Goal: Task Accomplishment & Management: Use online tool/utility

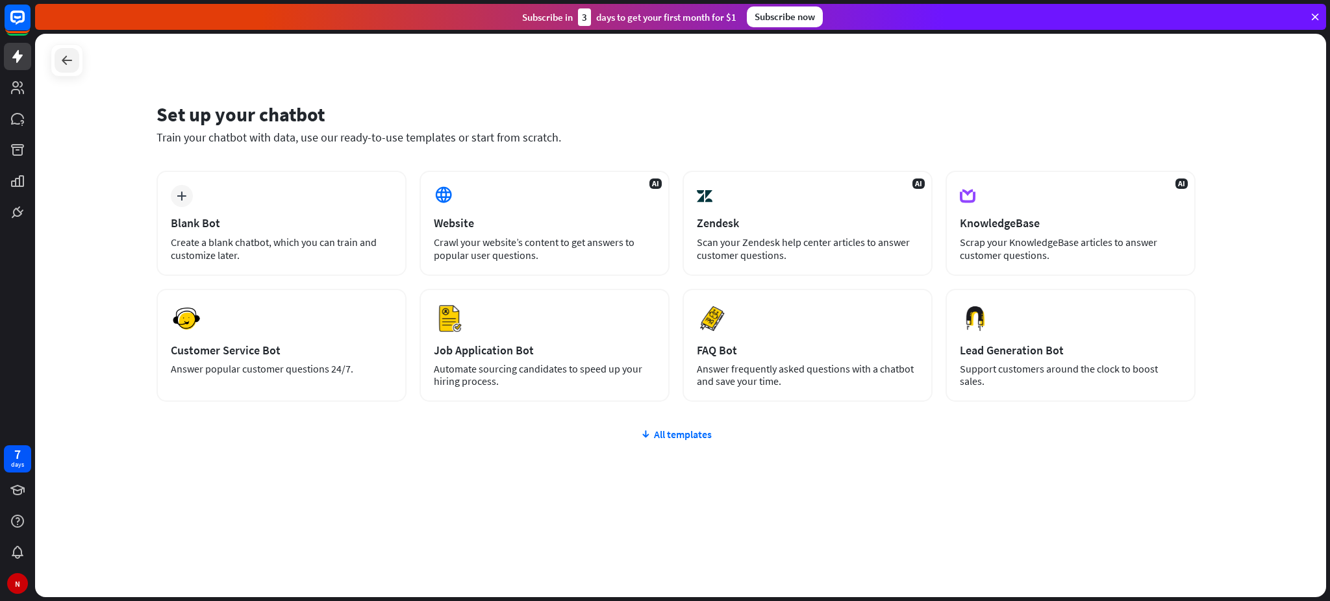
click at [69, 57] on icon at bounding box center [67, 61] width 16 height 16
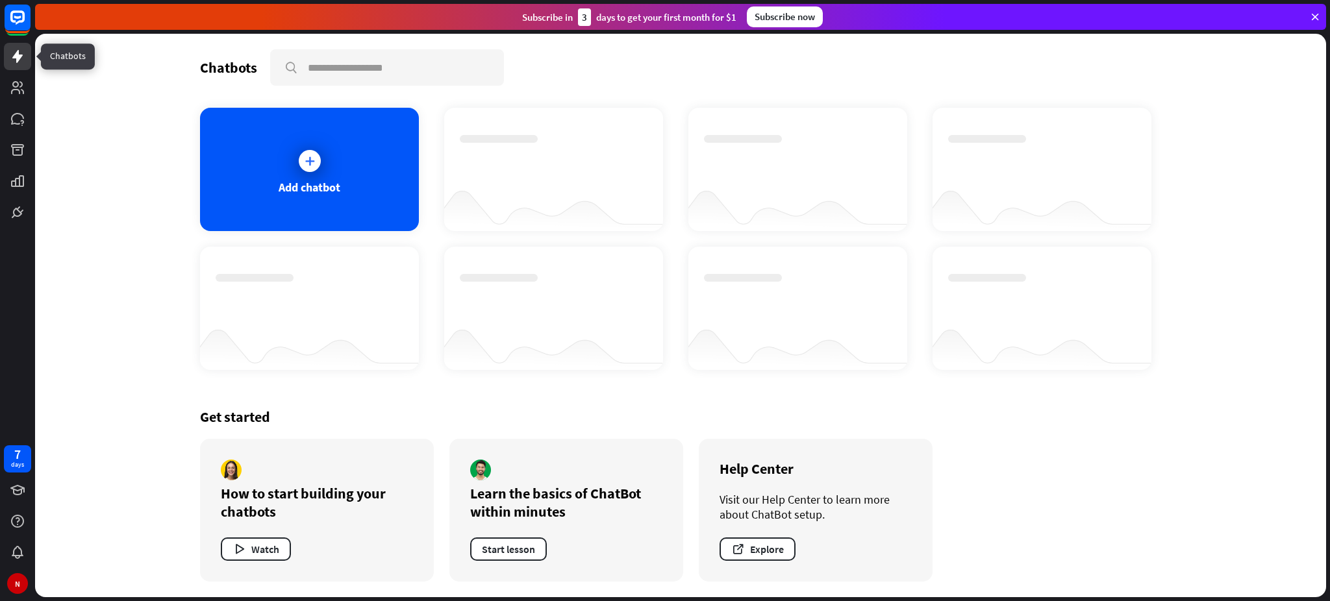
click at [16, 63] on icon at bounding box center [18, 57] width 16 height 16
click at [1316, 18] on icon at bounding box center [1315, 17] width 12 height 12
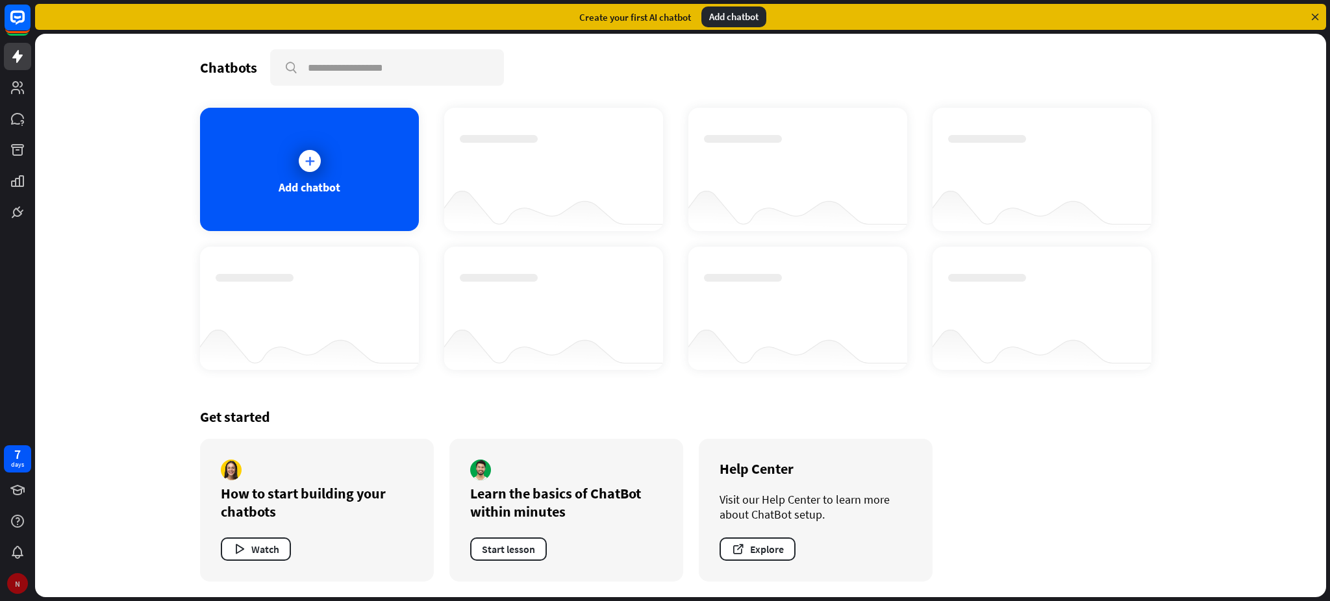
click at [11, 582] on div "N" at bounding box center [17, 583] width 21 height 21
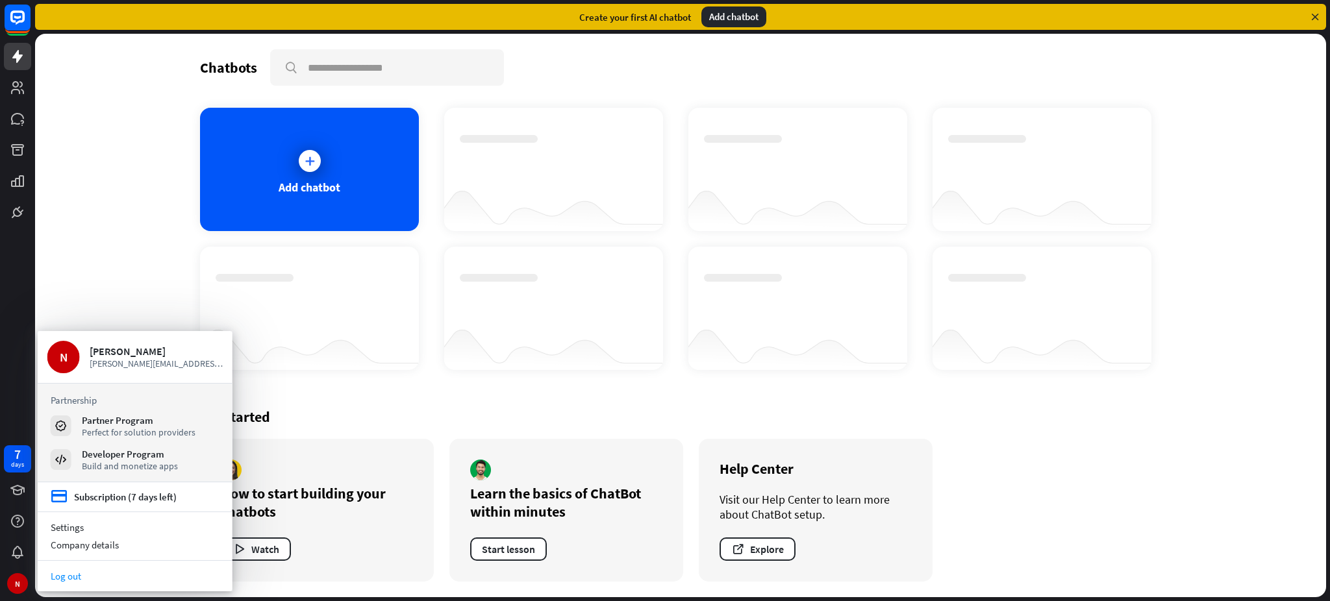
click at [75, 575] on link "Log out" at bounding box center [135, 577] width 195 height 18
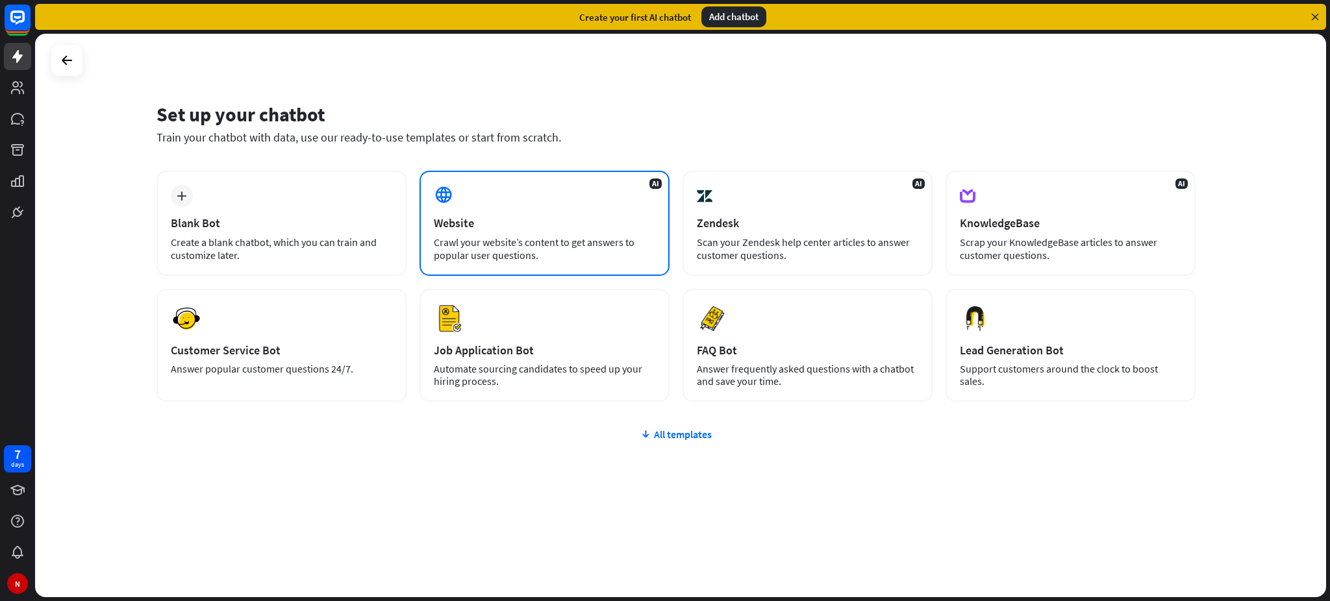
click at [501, 231] on div "AI Website Crawl your website’s content to get answers to popular user question…" at bounding box center [545, 223] width 250 height 105
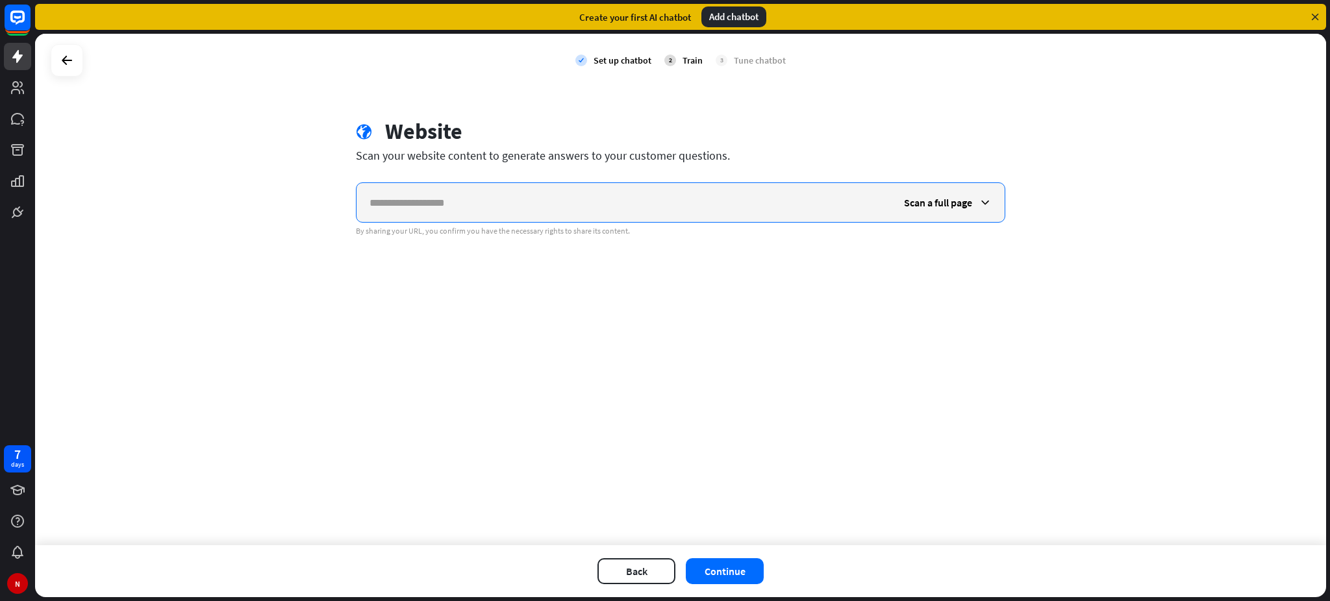
paste input "**********"
type input "**********"
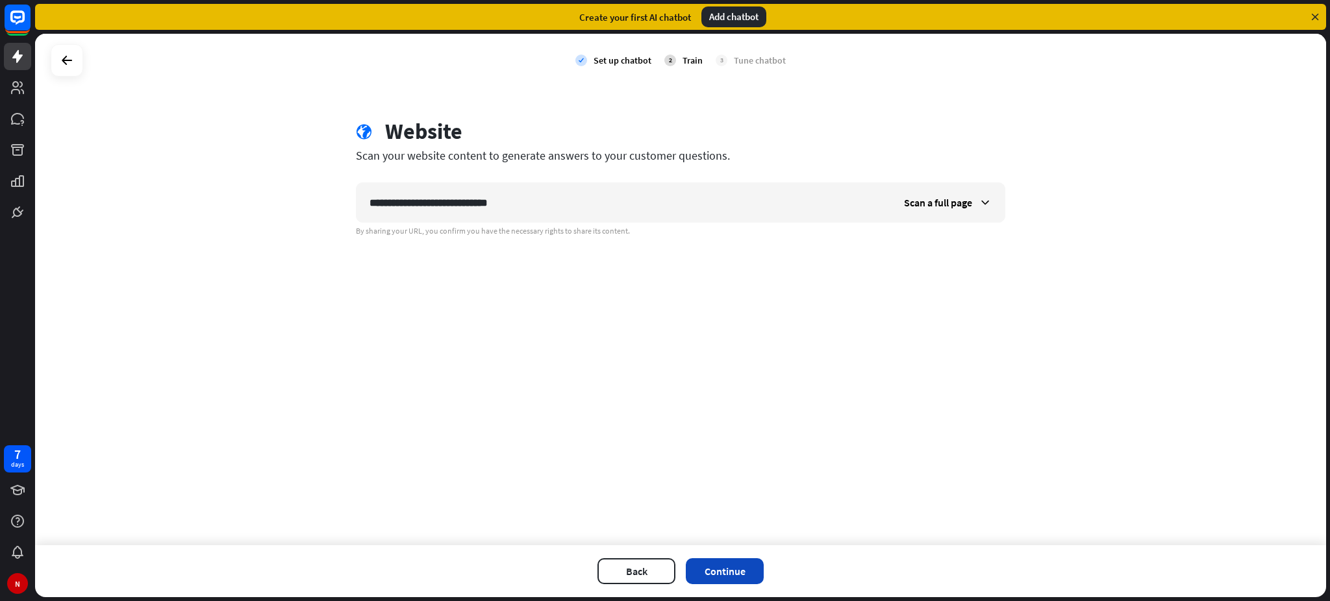
click at [734, 573] on button "Continue" at bounding box center [725, 572] width 78 height 26
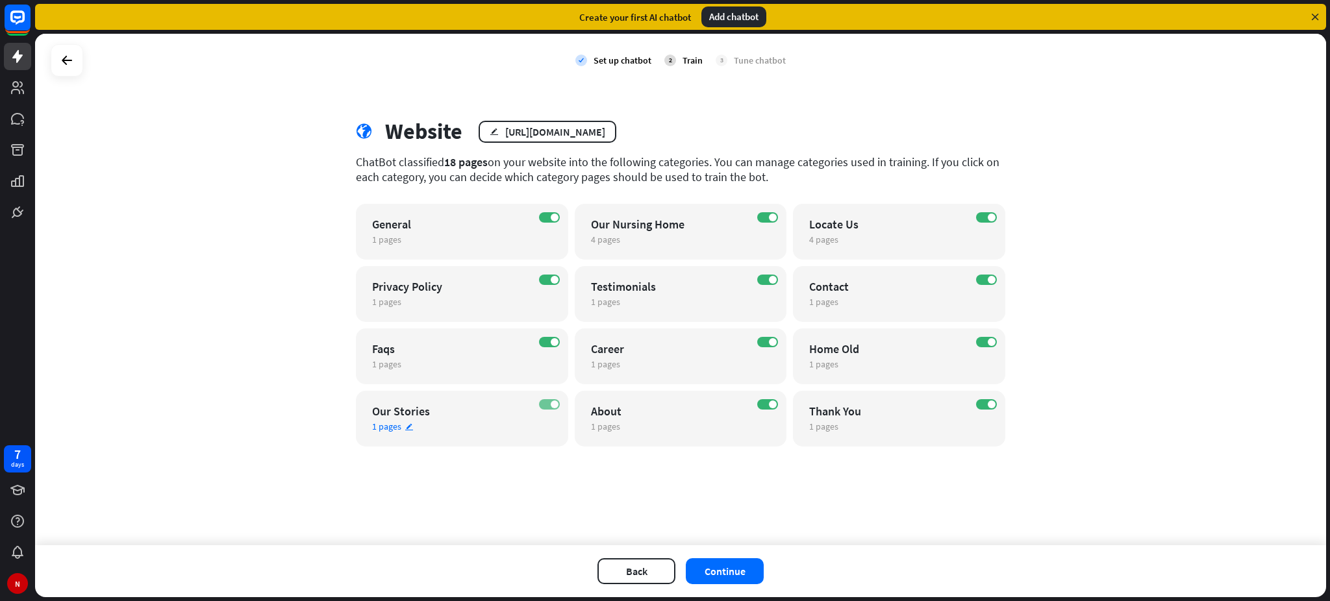
click at [554, 409] on label "ON" at bounding box center [549, 404] width 21 height 10
click at [716, 570] on button "Continue" at bounding box center [725, 572] width 78 height 26
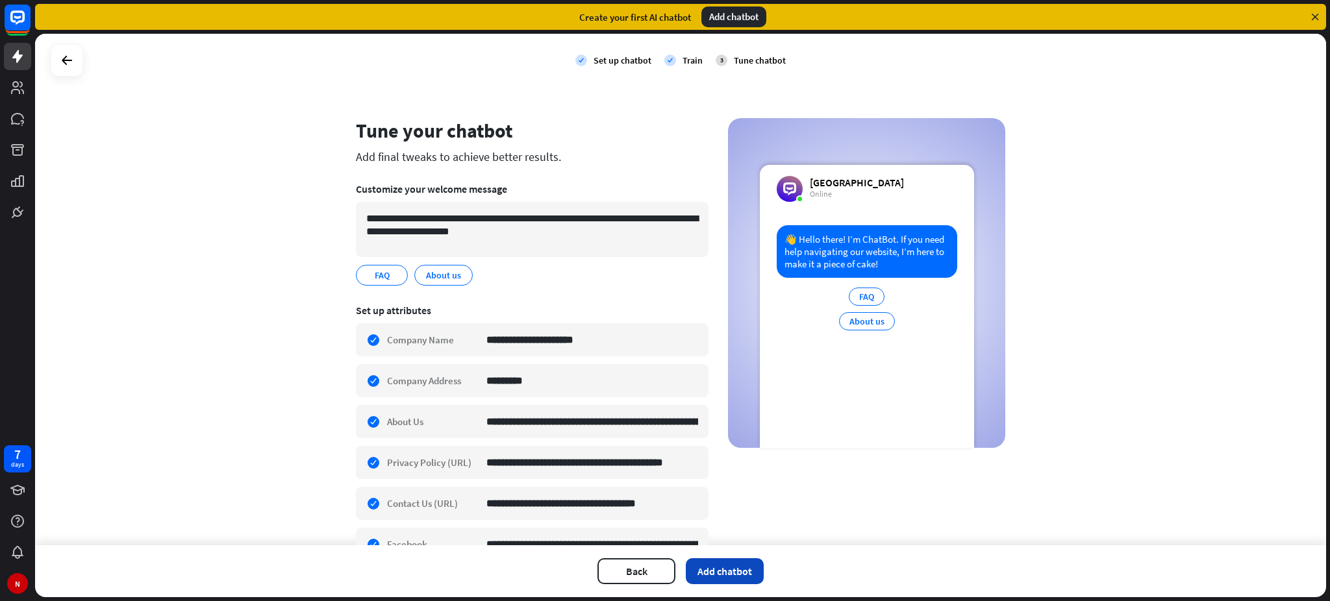
click at [729, 575] on button "Add chatbot" at bounding box center [725, 572] width 78 height 26
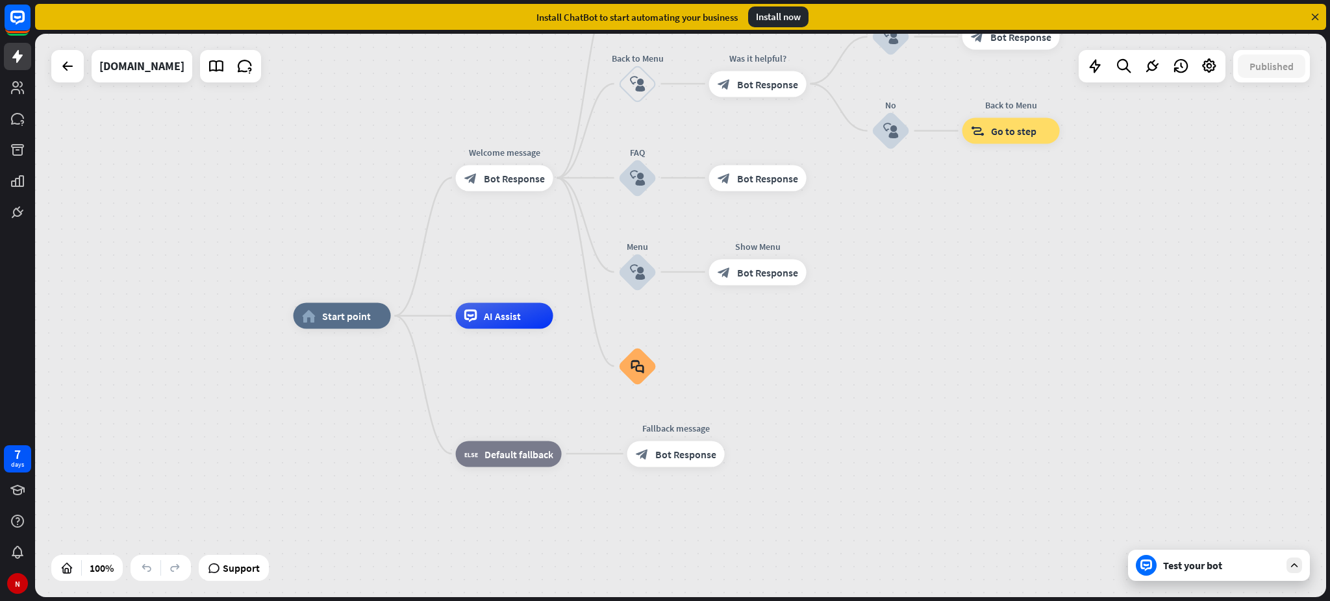
click at [1189, 573] on div "Test your bot" at bounding box center [1219, 565] width 182 height 31
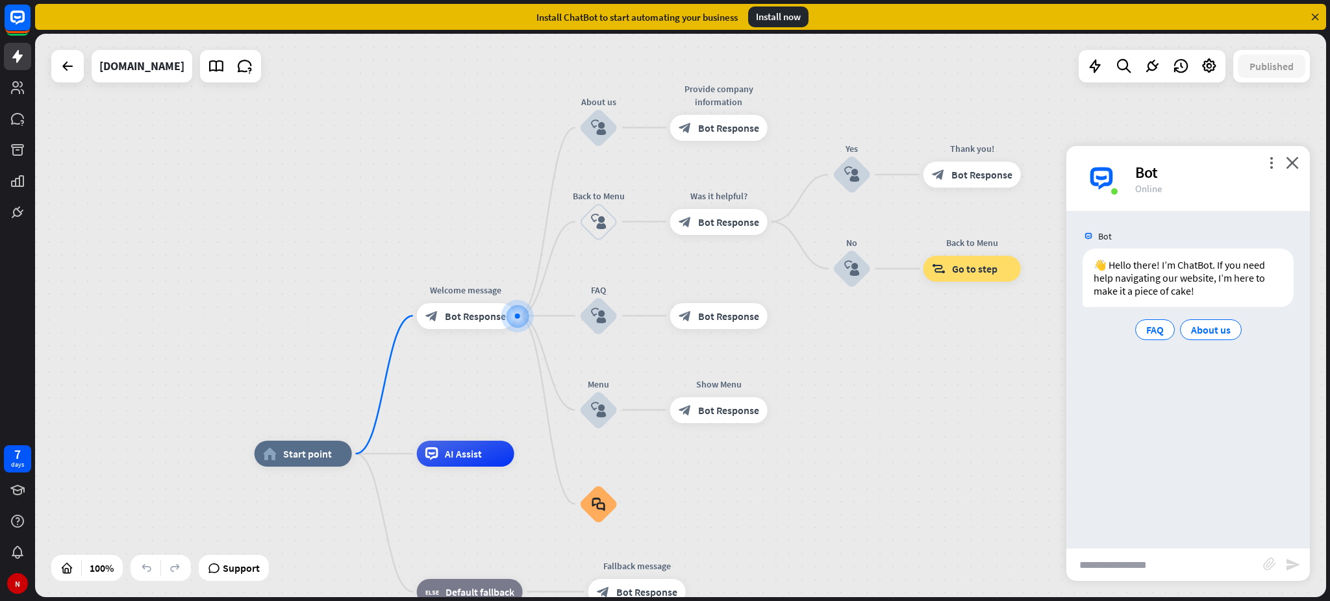
click at [1133, 574] on input "text" at bounding box center [1164, 565] width 197 height 32
type input "**********"
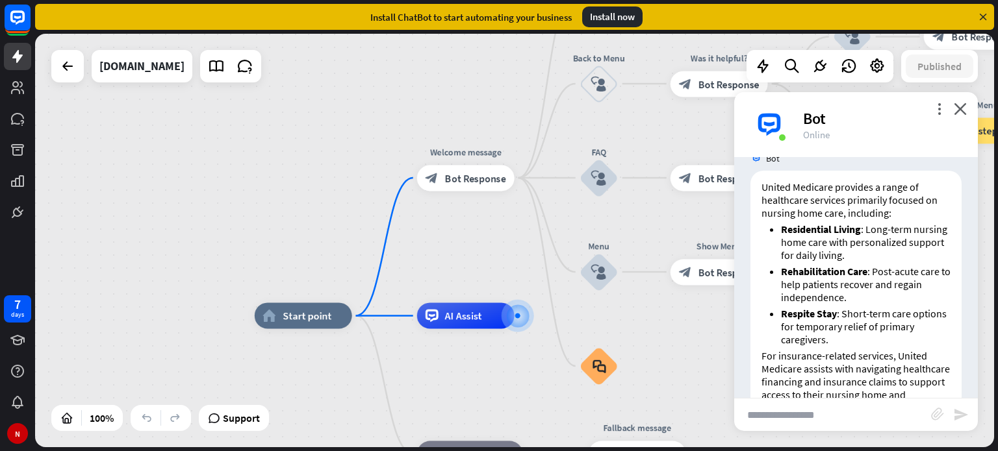
scroll to position [177, 0]
drag, startPoint x: 1296, startPoint y: 0, endPoint x: 757, endPoint y: 220, distance: 581.7
click at [757, 220] on div "United Medicare provides a range of healthcare services primarily focused on nu…" at bounding box center [855, 317] width 211 height 292
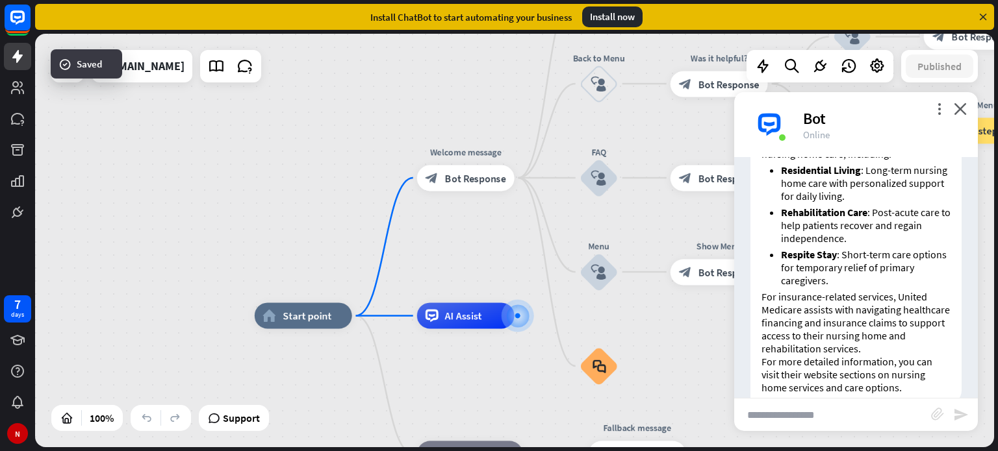
scroll to position [262, 0]
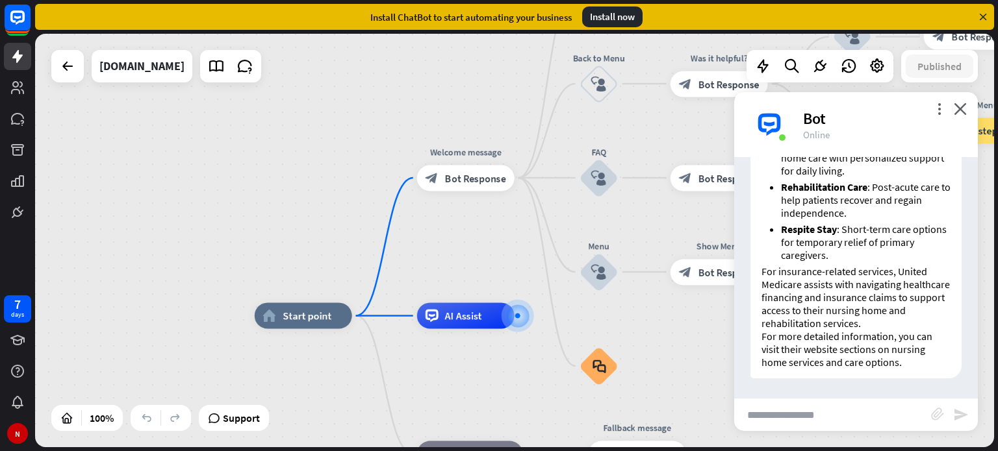
click at [801, 410] on input "text" at bounding box center [832, 415] width 197 height 32
click at [253, 72] on icon at bounding box center [244, 66] width 17 height 17
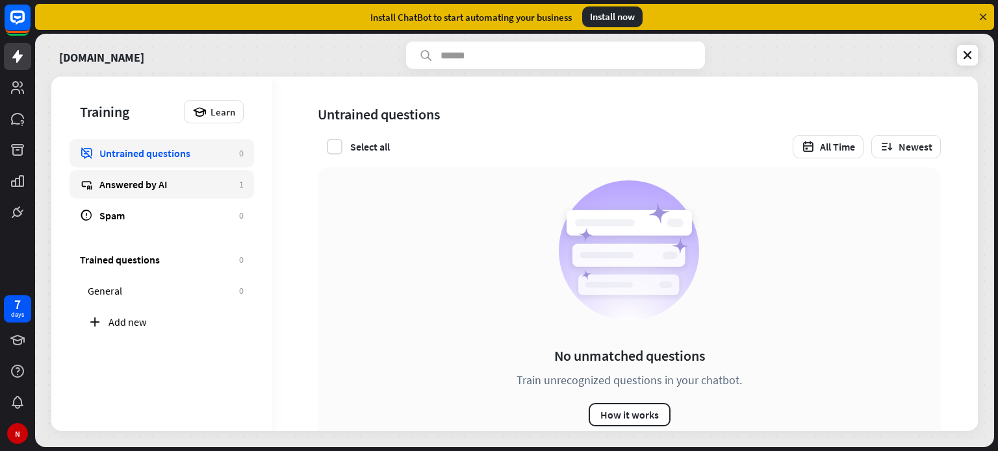
click at [200, 192] on link "Answered by AI 1" at bounding box center [161, 184] width 184 height 29
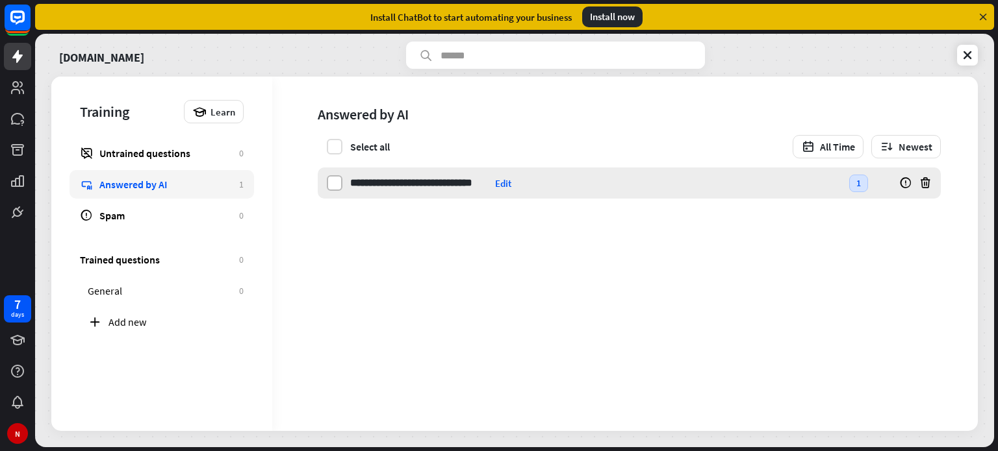
click at [336, 186] on label at bounding box center [335, 183] width 16 height 16
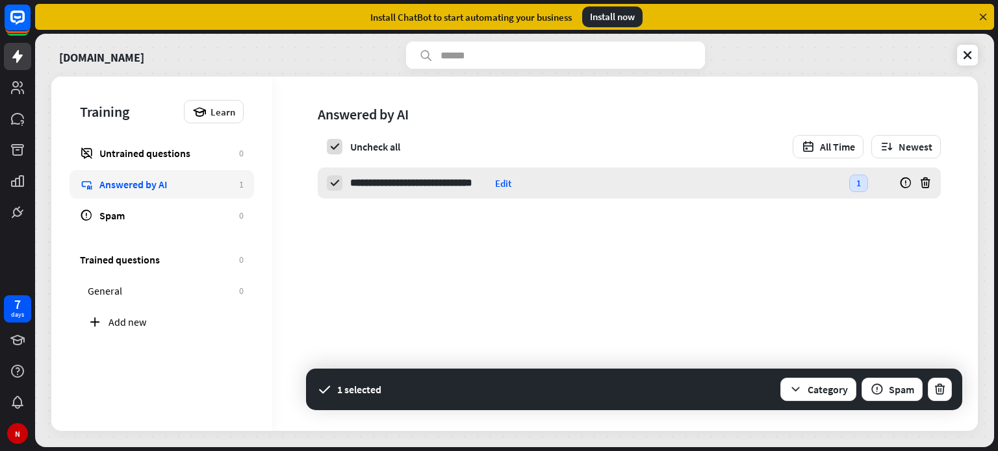
click at [709, 182] on div "**********" at bounding box center [595, 183] width 491 height 31
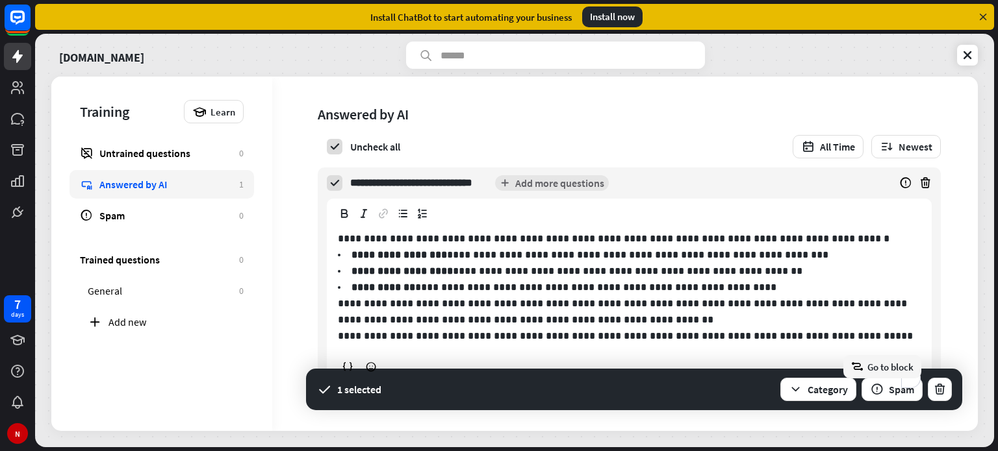
scroll to position [32, 0]
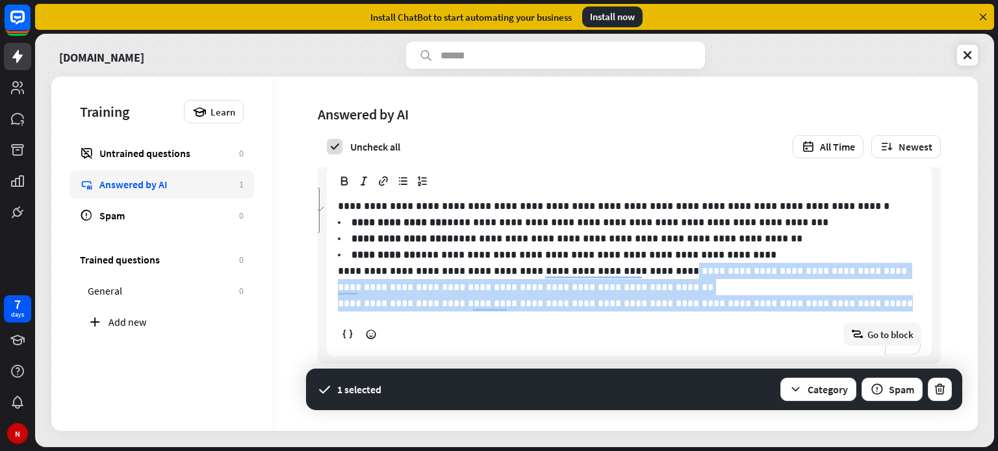
drag, startPoint x: 818, startPoint y: 301, endPoint x: 633, endPoint y: 275, distance: 187.5
click at [633, 275] on div "**********" at bounding box center [628, 272] width 603 height 168
click at [560, 342] on div "block_goto Go to block" at bounding box center [629, 334] width 584 height 23
click at [971, 57] on icon at bounding box center [967, 55] width 13 height 13
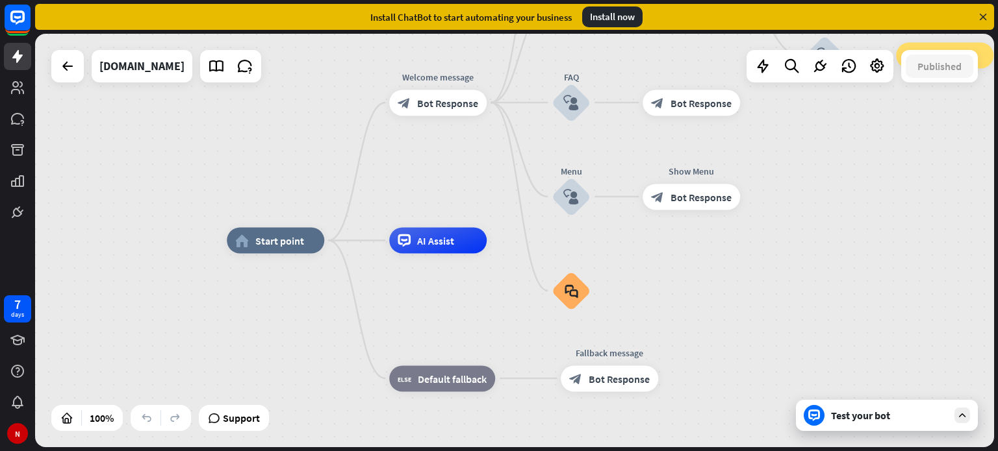
click at [835, 414] on div "Test your bot" at bounding box center [889, 415] width 117 height 13
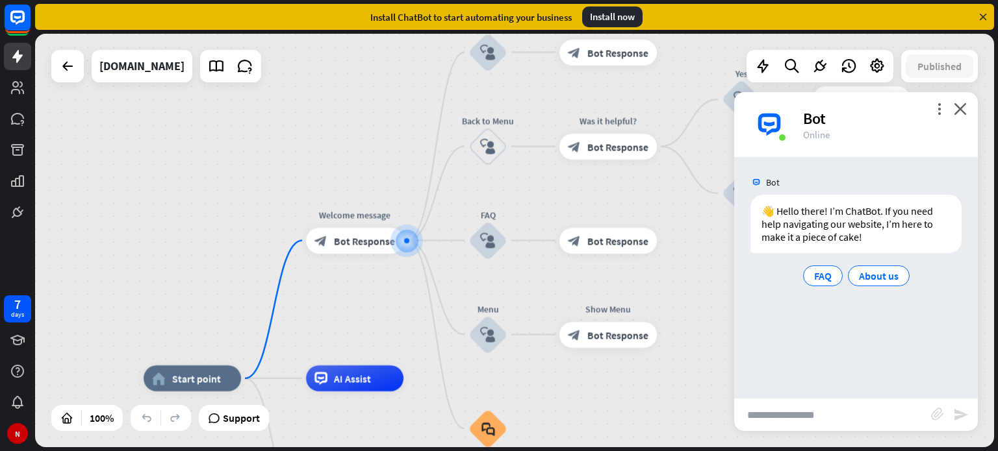
click at [835, 414] on input "text" at bounding box center [832, 415] width 197 height 32
type input "*"
type input "**********"
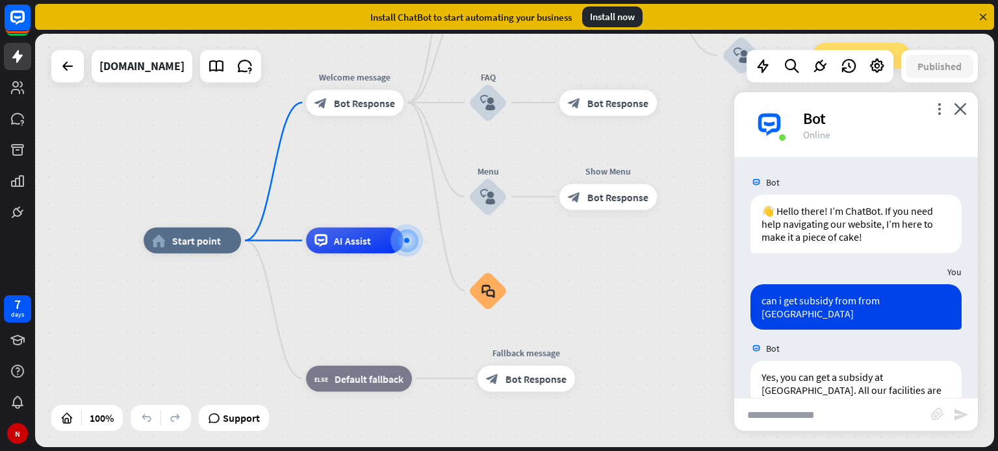
click at [871, 419] on input "text" at bounding box center [832, 415] width 197 height 32
type input "**********"
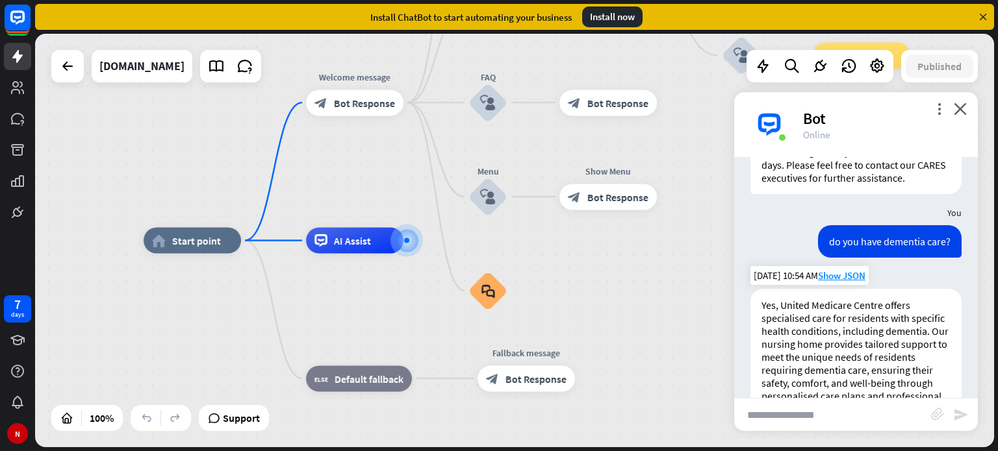
scroll to position [479, 0]
